Goal: Contribute content: Add original content to the website for others to see

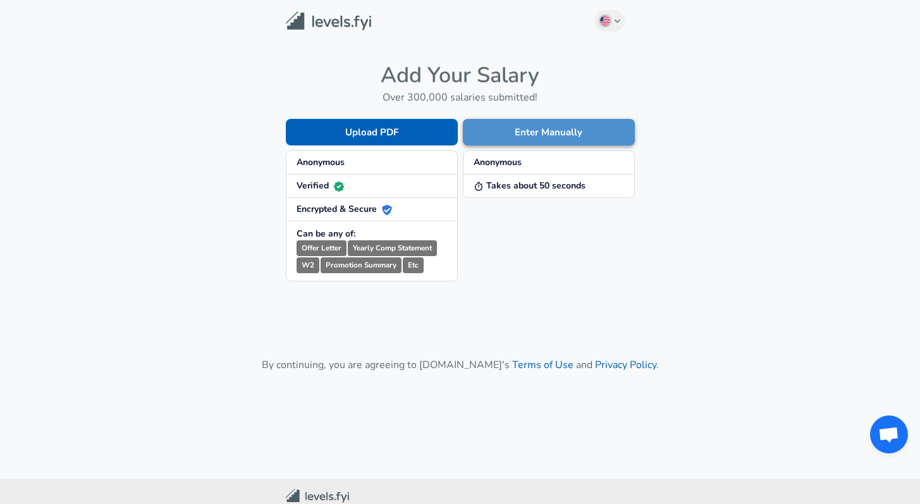
click at [577, 132] on button "Enter Manually" at bounding box center [549, 132] width 172 height 27
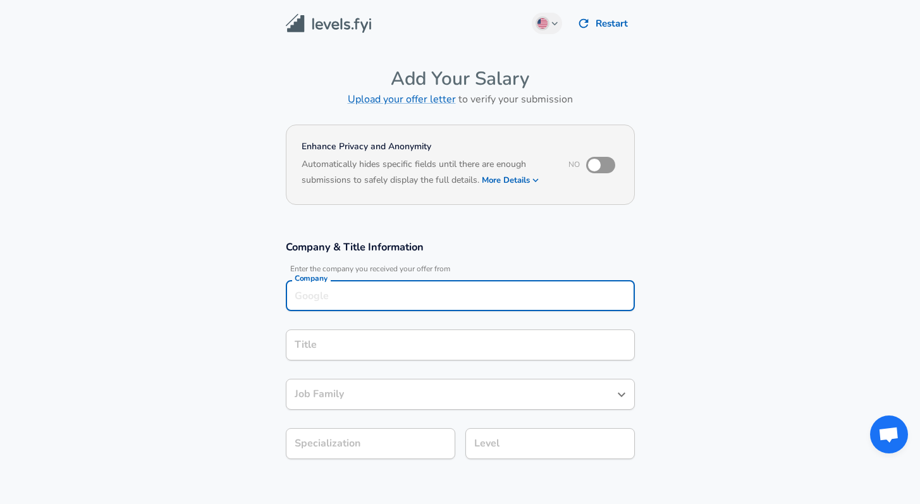
scroll to position [13, 0]
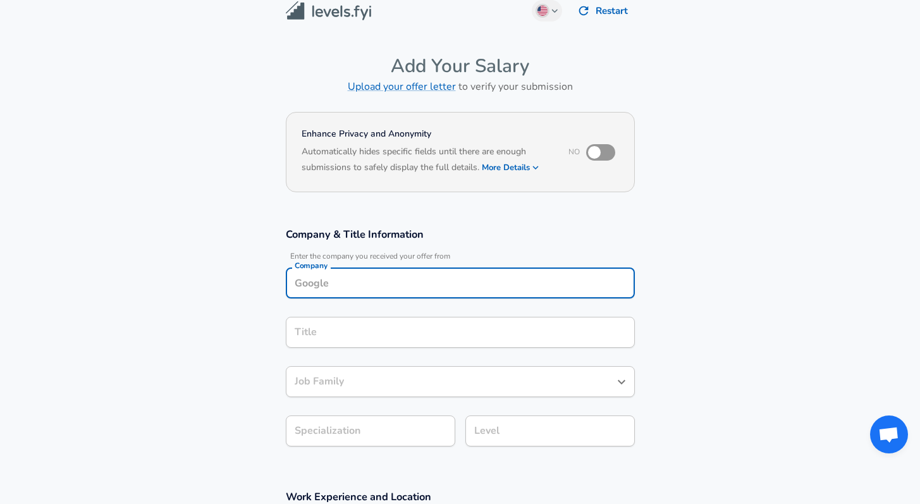
click at [461, 287] on input "Company" at bounding box center [461, 283] width 338 height 20
click at [431, 316] on li "Adyen" at bounding box center [460, 313] width 349 height 19
type input "Adyen"
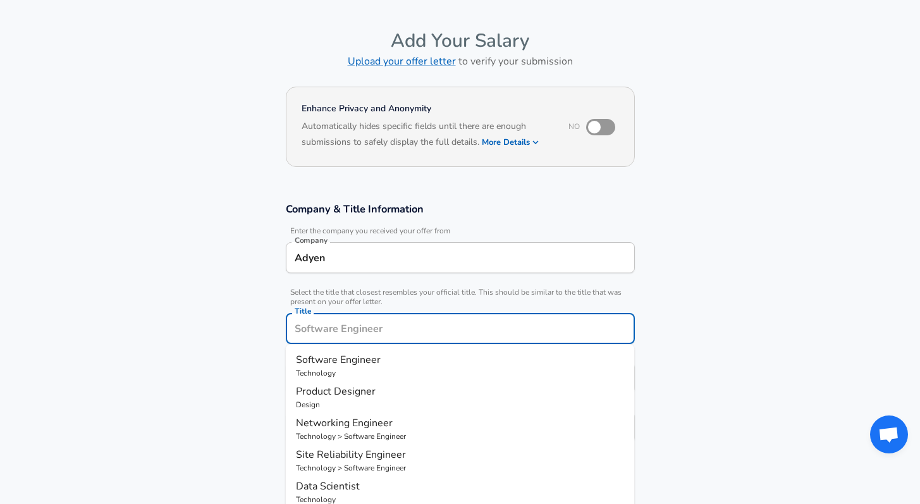
click at [424, 341] on div "Title" at bounding box center [460, 328] width 349 height 31
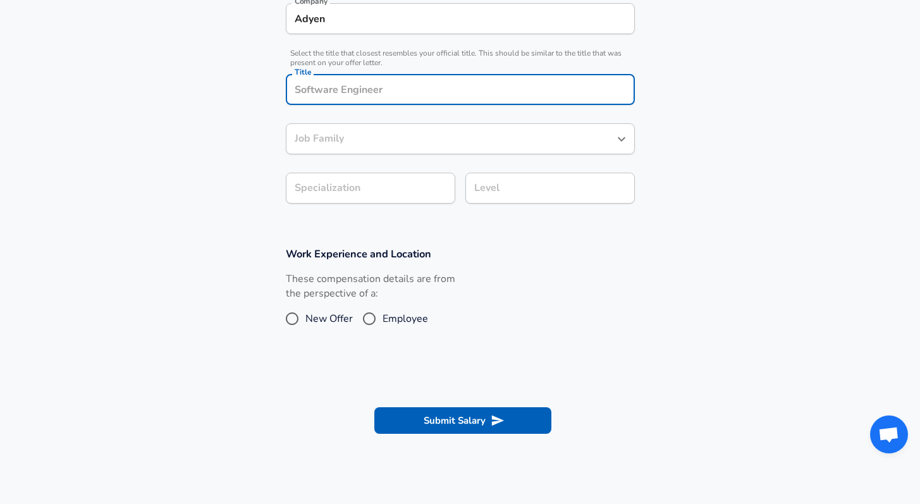
scroll to position [278, 0]
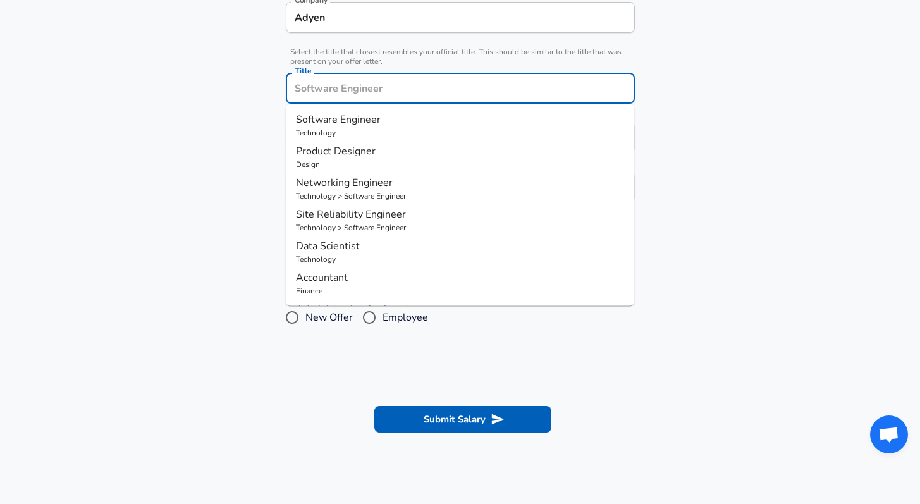
click at [379, 87] on input "Title" at bounding box center [461, 88] width 338 height 20
click at [381, 114] on p "Software Engineer" at bounding box center [460, 119] width 329 height 15
type input "Software Engineer"
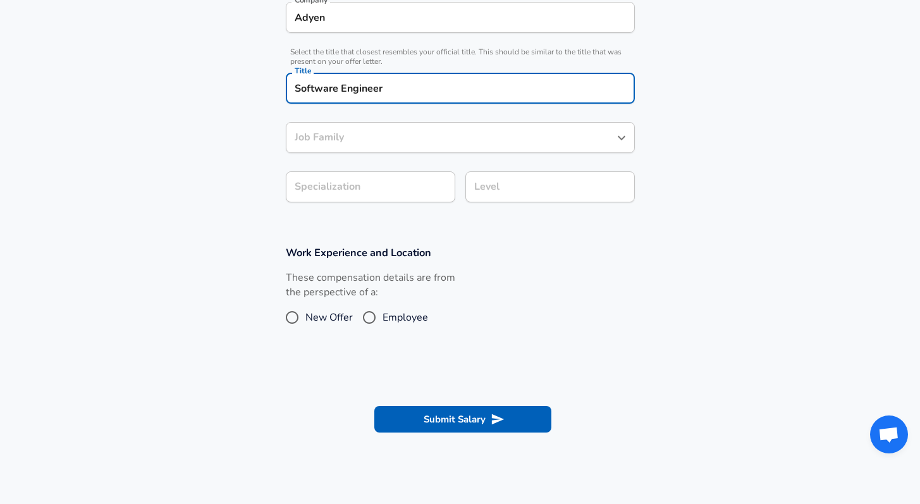
type input "Software Engineer"
click at [380, 128] on input "Software Engineer" at bounding box center [451, 138] width 319 height 20
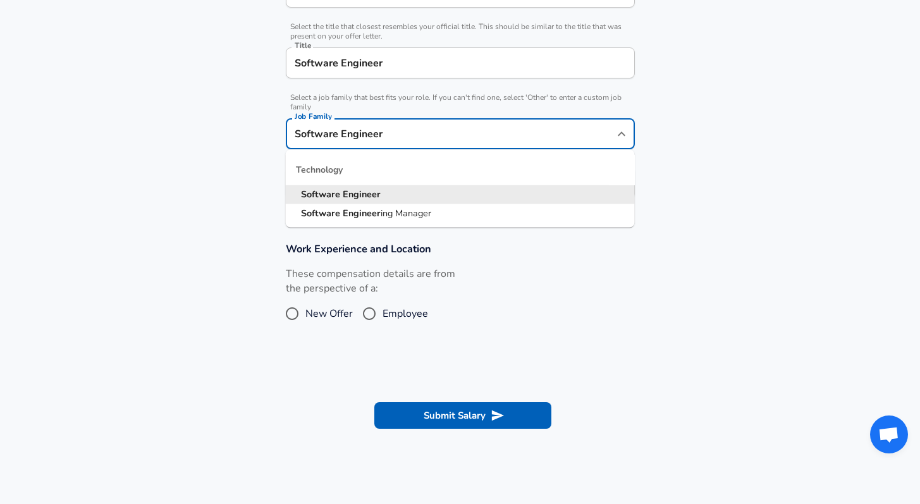
click at [495, 197] on li "Software Engineer" at bounding box center [460, 194] width 349 height 19
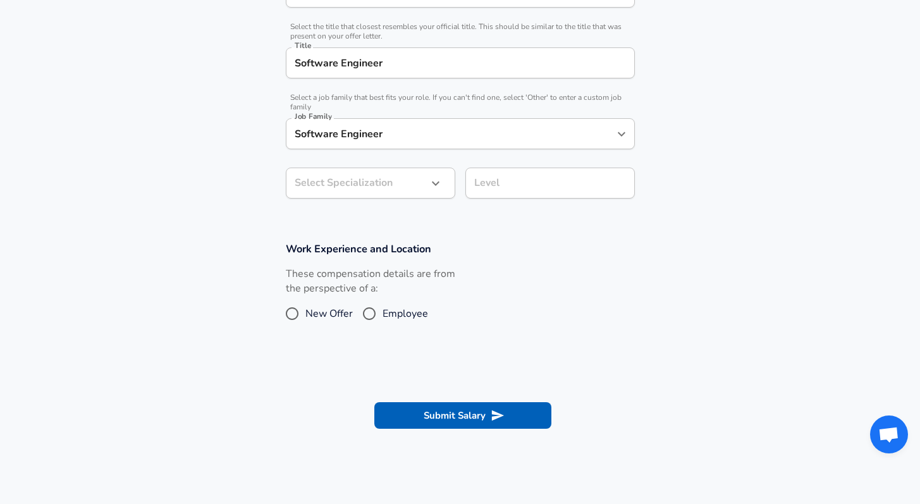
click at [426, 197] on div "​ Select Specialization" at bounding box center [370, 183] width 169 height 31
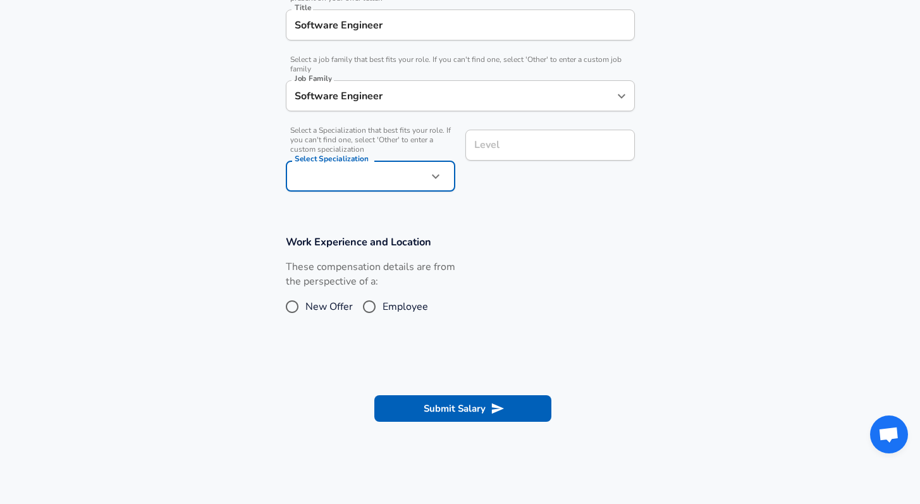
click at [535, 182] on div "Level Level" at bounding box center [545, 160] width 180 height 80
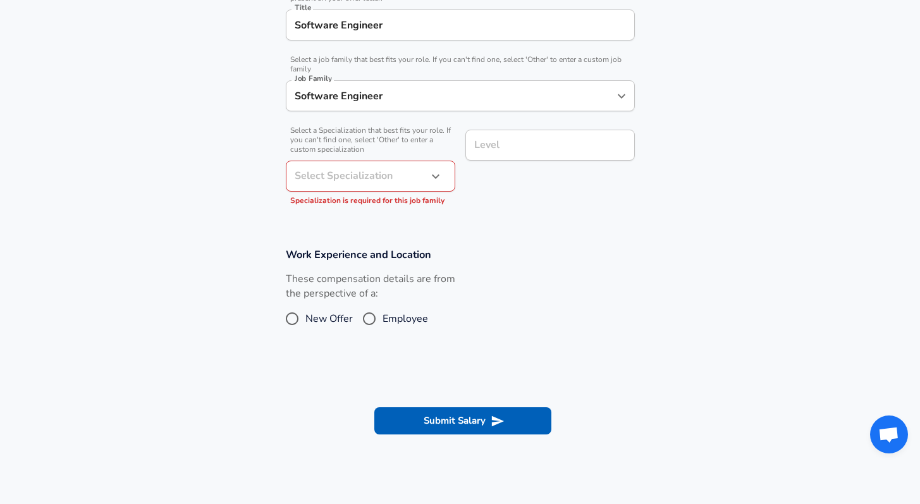
drag, startPoint x: 452, startPoint y: 168, endPoint x: 436, endPoint y: 179, distance: 19.1
click at [452, 168] on div "​ Select Specialization" at bounding box center [370, 176] width 169 height 31
click at [434, 180] on icon "button" at bounding box center [435, 176] width 15 height 15
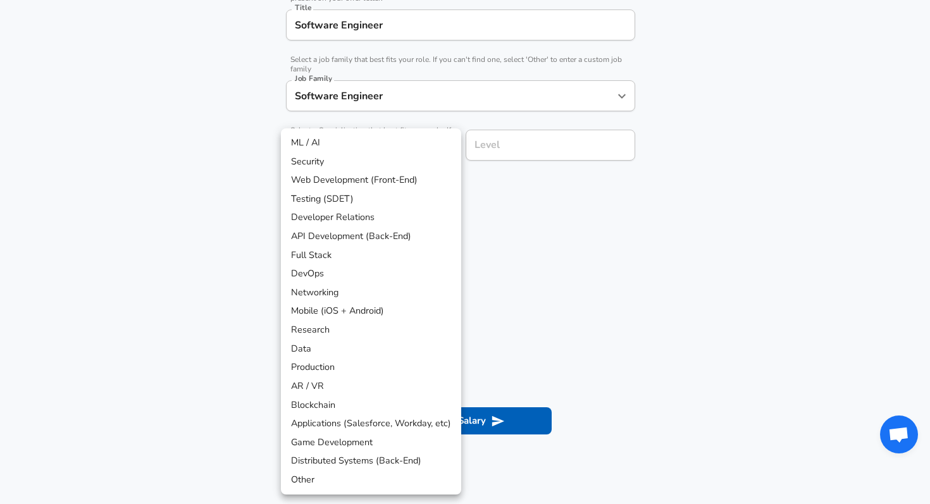
click at [402, 233] on li "API Development (Back-End)" at bounding box center [371, 236] width 180 height 19
type input "API Development (Back-End)"
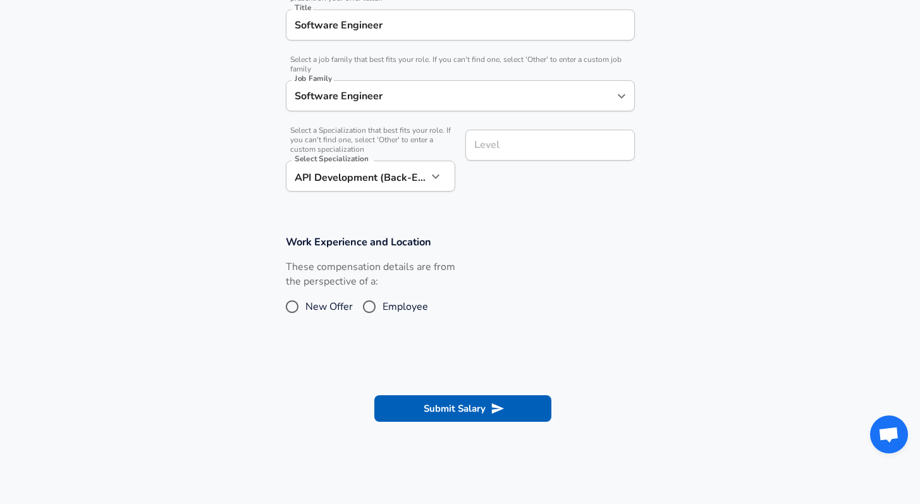
click at [539, 143] on input "Level" at bounding box center [550, 145] width 158 height 20
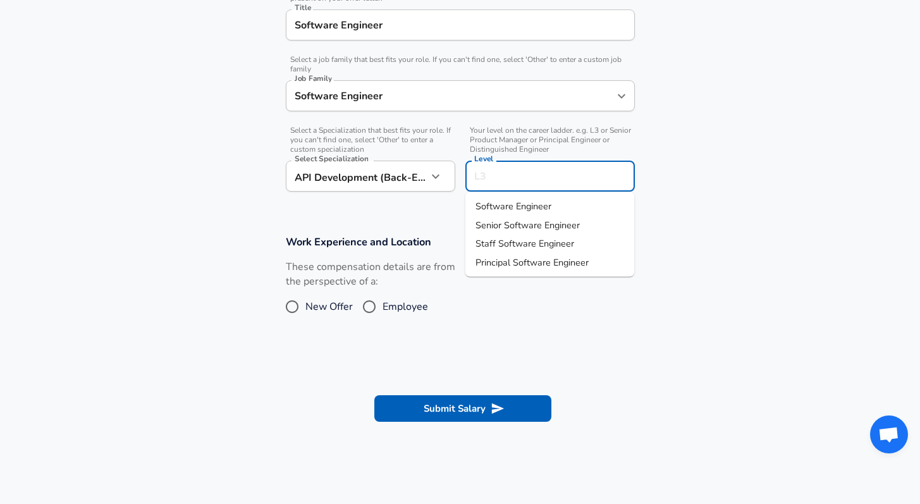
scroll to position [367, 0]
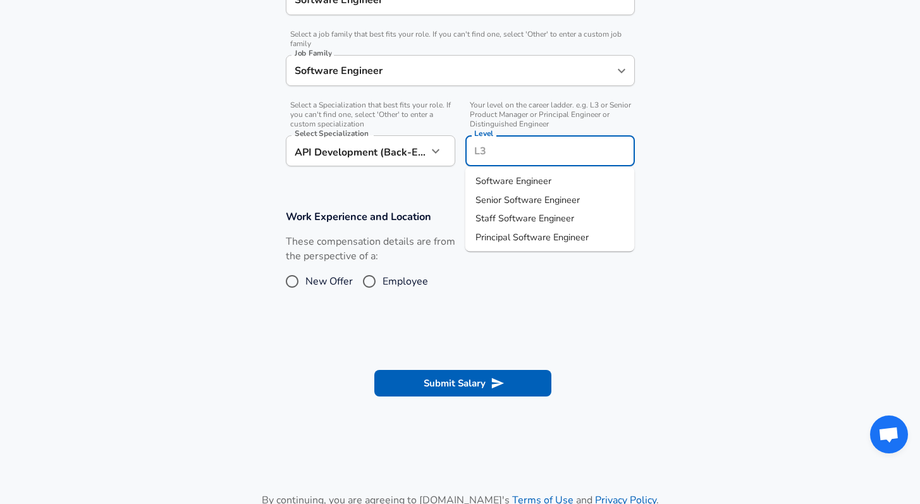
click at [542, 181] on span "Software Engineer" at bounding box center [514, 181] width 76 height 13
type input "Software Engineer"
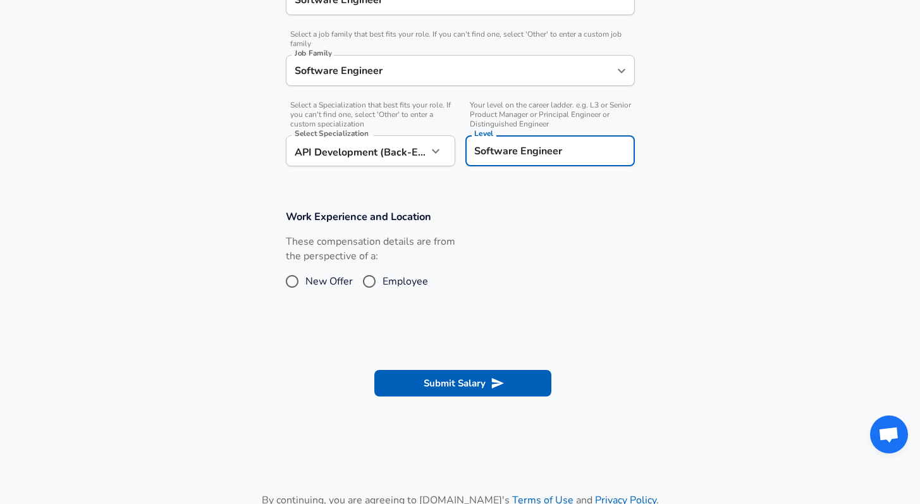
click at [312, 280] on span "New Offer" at bounding box center [328, 281] width 47 height 15
click at [305, 280] on input "New Offer" at bounding box center [292, 281] width 27 height 20
radio input "true"
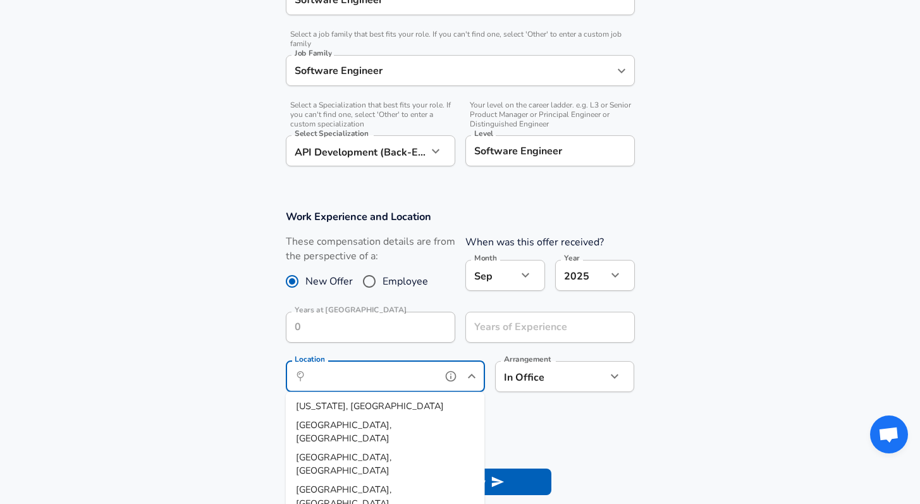
click at [389, 385] on input "Location" at bounding box center [372, 377] width 130 height 20
click at [537, 335] on input "Years of Experience" at bounding box center [536, 327] width 142 height 31
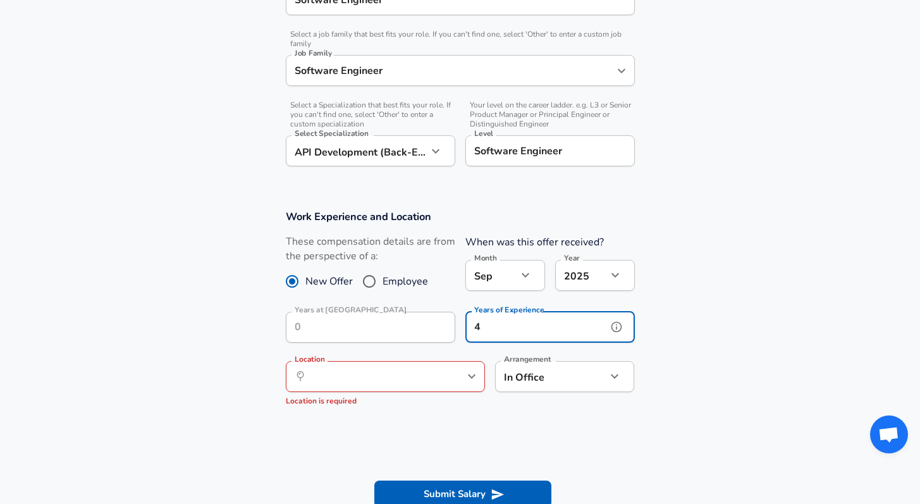
type input "4"
click at [743, 300] on section "Work Experience and Location These compensation details are from the perspectiv…" at bounding box center [460, 314] width 920 height 238
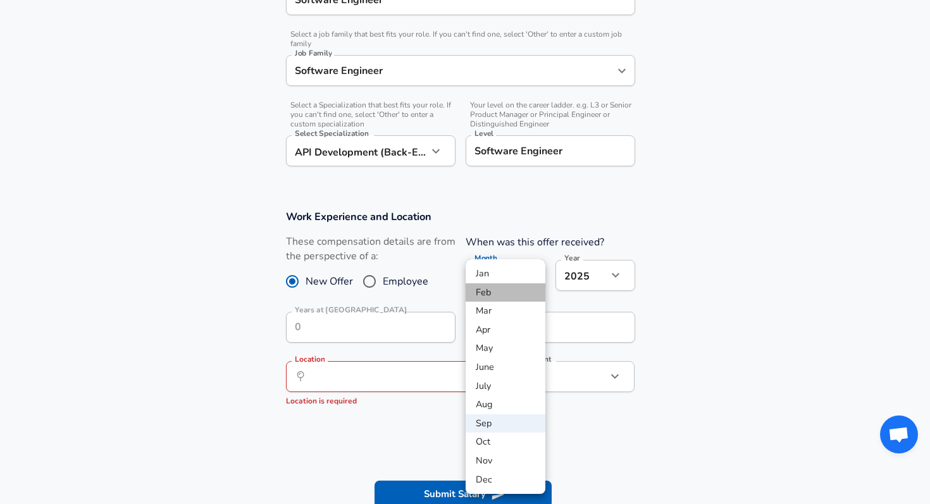
click at [501, 295] on li "Feb" at bounding box center [505, 292] width 80 height 19
type input "2"
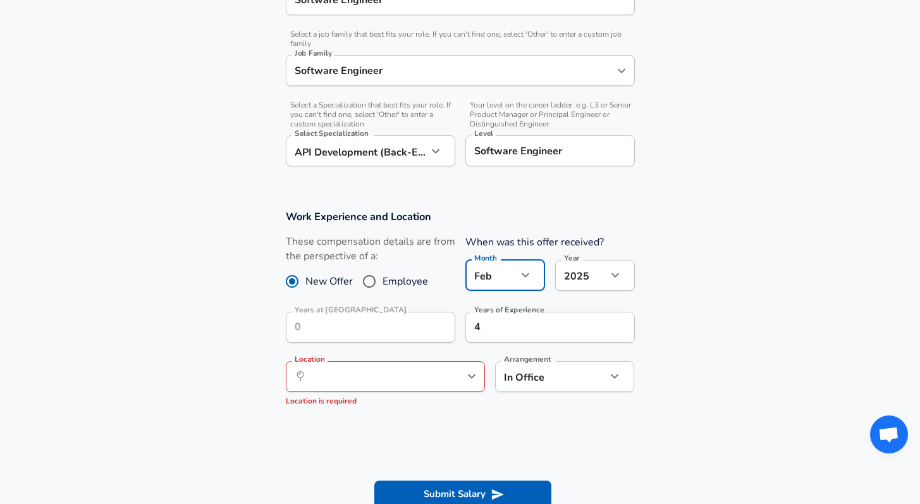
click at [418, 386] on div "​ Location" at bounding box center [385, 376] width 199 height 31
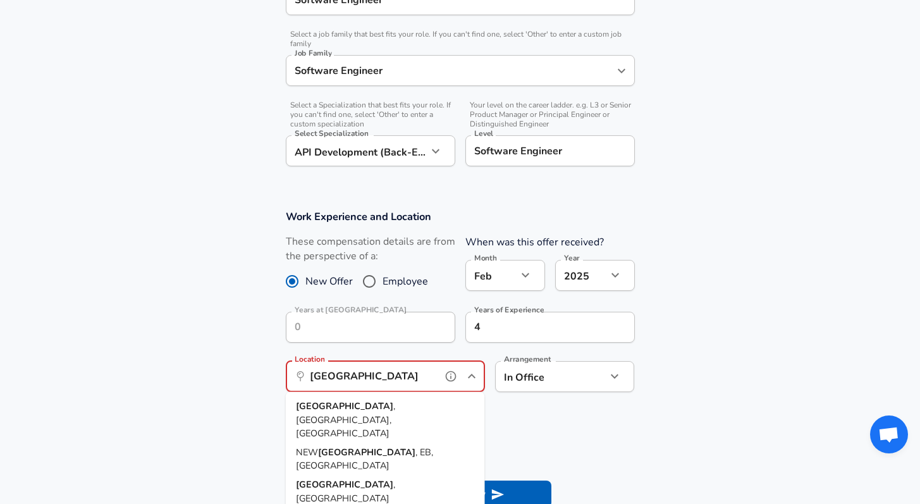
click at [436, 407] on li "[GEOGRAPHIC_DATA] , [GEOGRAPHIC_DATA], [GEOGRAPHIC_DATA]" at bounding box center [385, 420] width 199 height 46
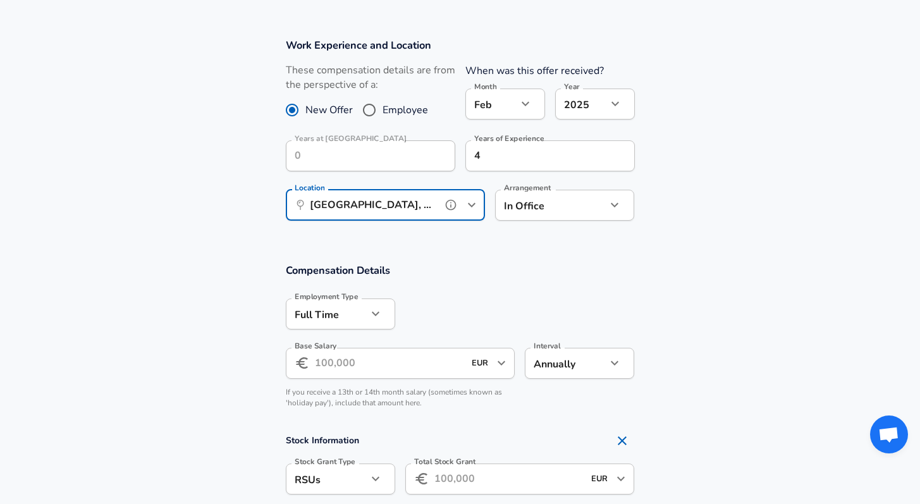
scroll to position [631, 0]
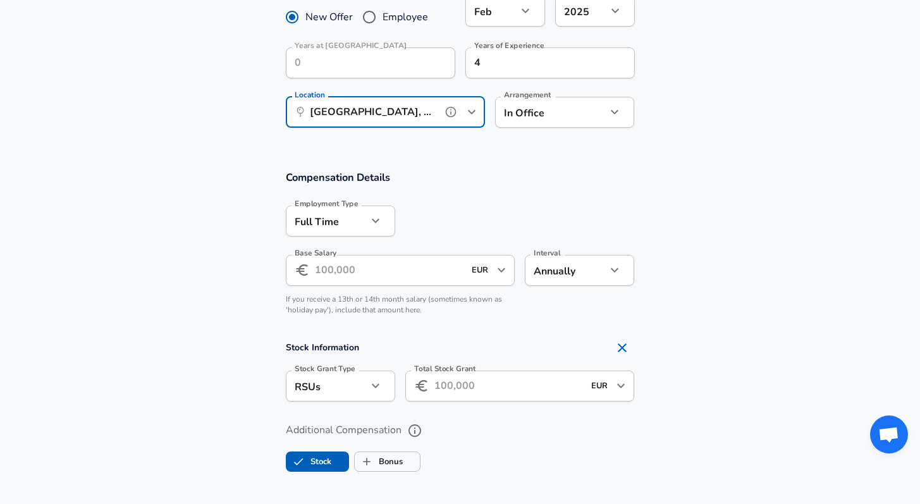
type input "[GEOGRAPHIC_DATA], [GEOGRAPHIC_DATA], [GEOGRAPHIC_DATA]"
click at [360, 273] on input "Base Salary" at bounding box center [390, 270] width 150 height 31
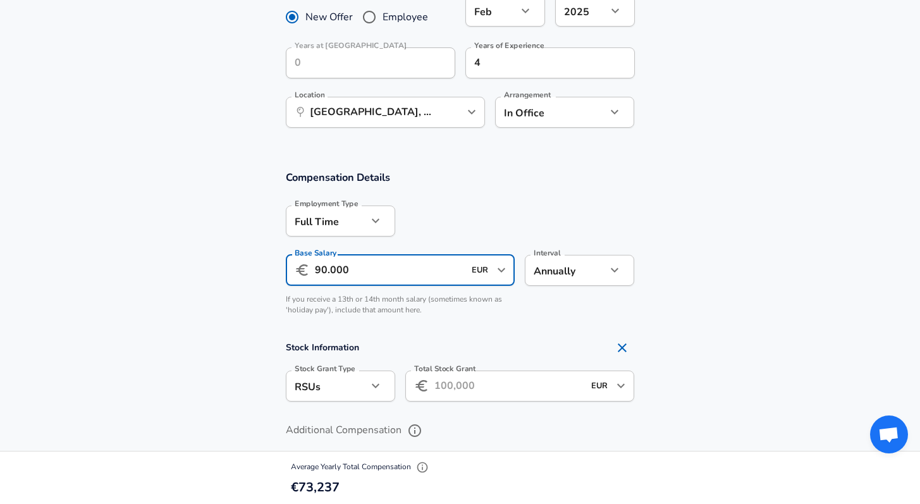
type input "90.000"
click at [483, 320] on div "If you receive a 13th or 14th month salary (sometimes known as 'holiday pay'), …" at bounding box center [396, 308] width 240 height 29
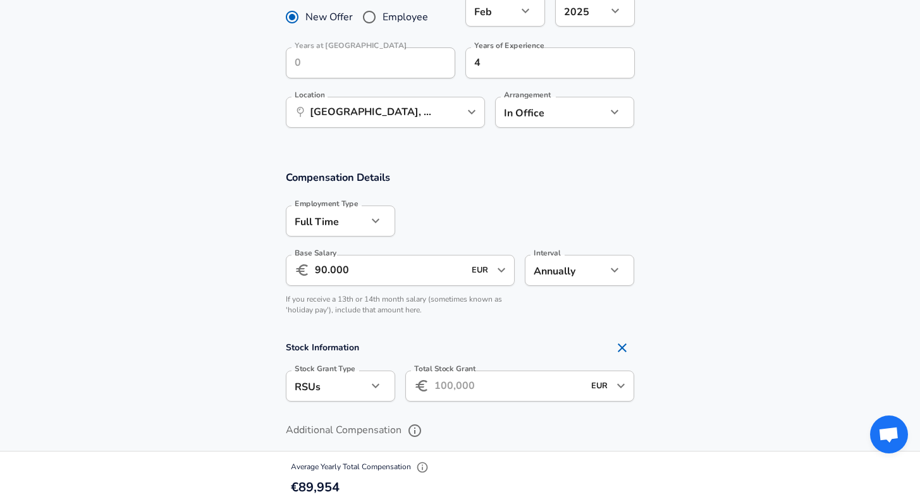
scroll to position [718, 0]
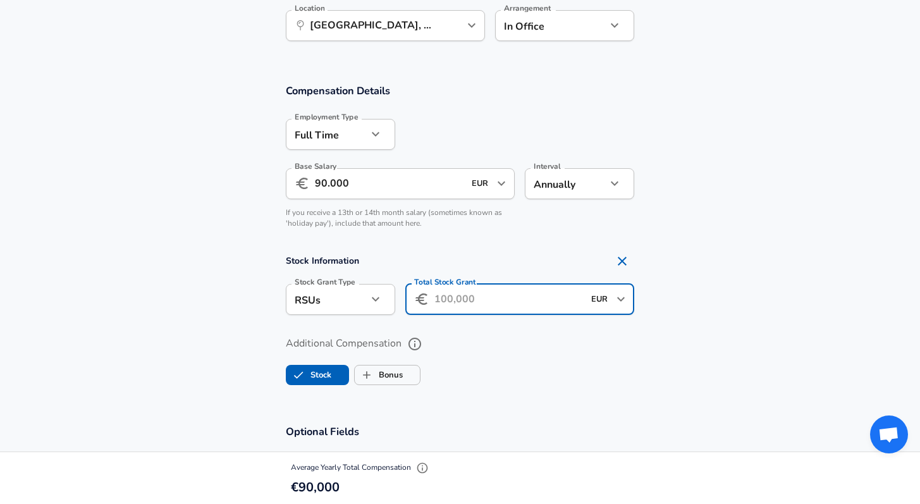
click at [465, 304] on input "Total Stock Grant" at bounding box center [509, 299] width 150 height 31
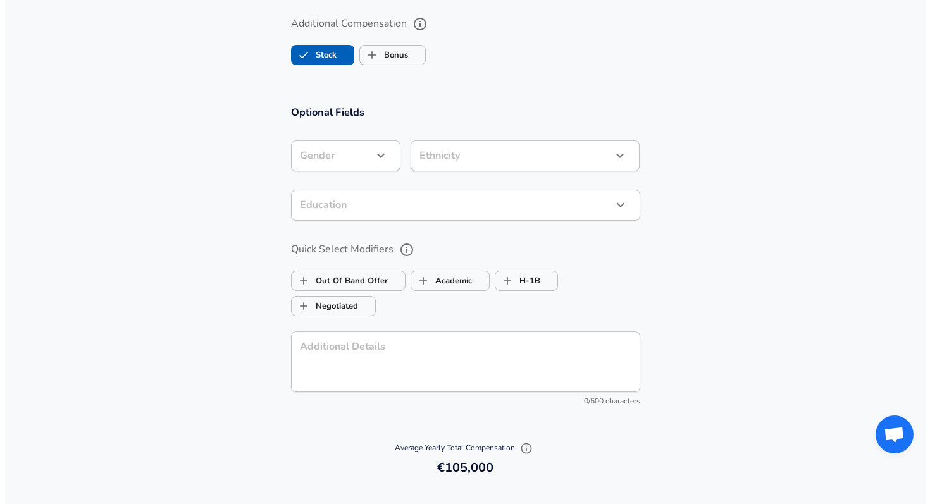
scroll to position [1110, 0]
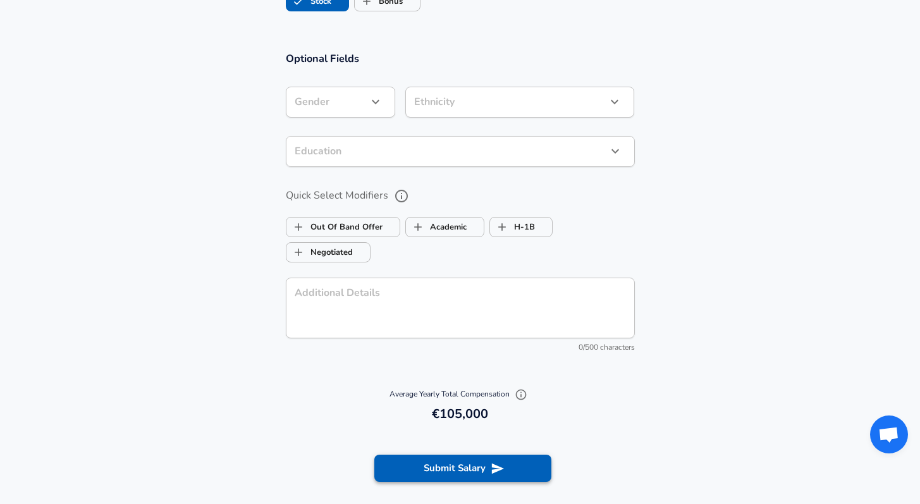
type input "60.000"
click at [488, 468] on button "Submit Salary" at bounding box center [462, 468] width 177 height 27
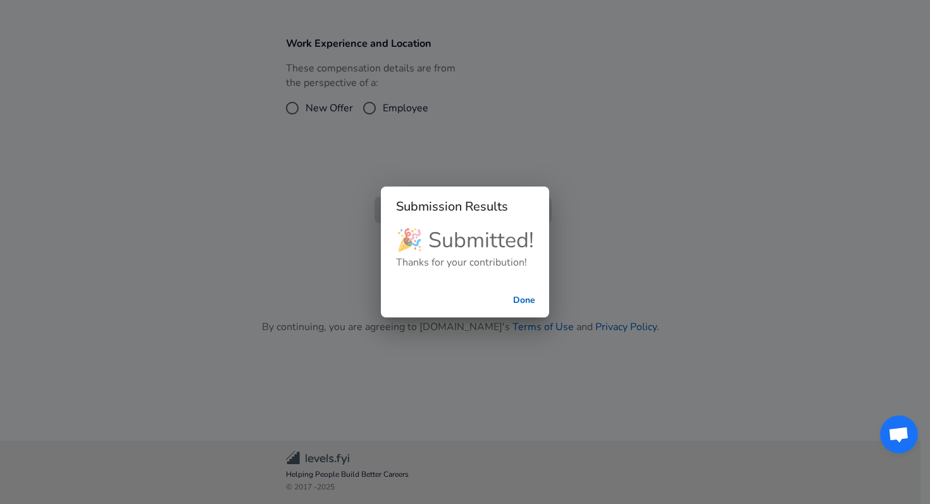
scroll to position [460, 0]
